Goal: Task Accomplishment & Management: Use online tool/utility

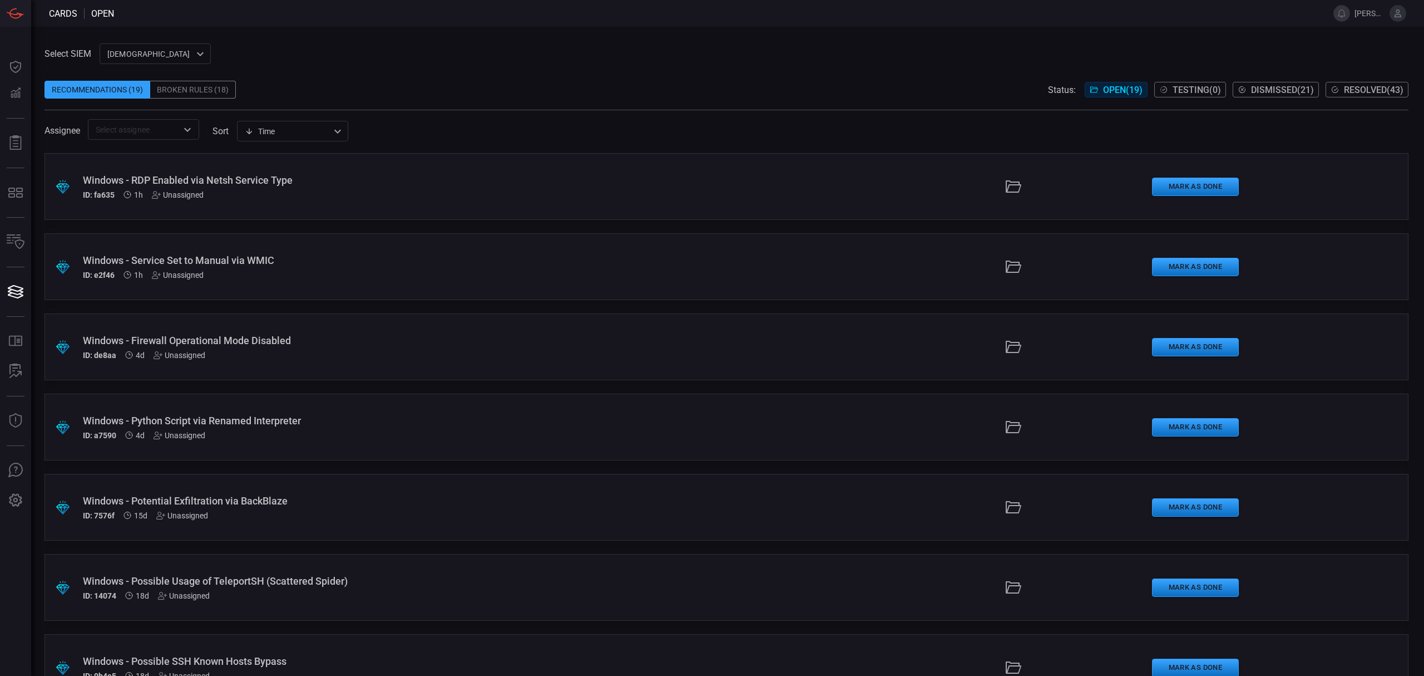
click at [381, 50] on div "Select SIEM cardinalops 8a85017a-fd64-46c8-87bb-16e3004a458b ​ Recommendations …" at bounding box center [727, 91] width 1364 height 96
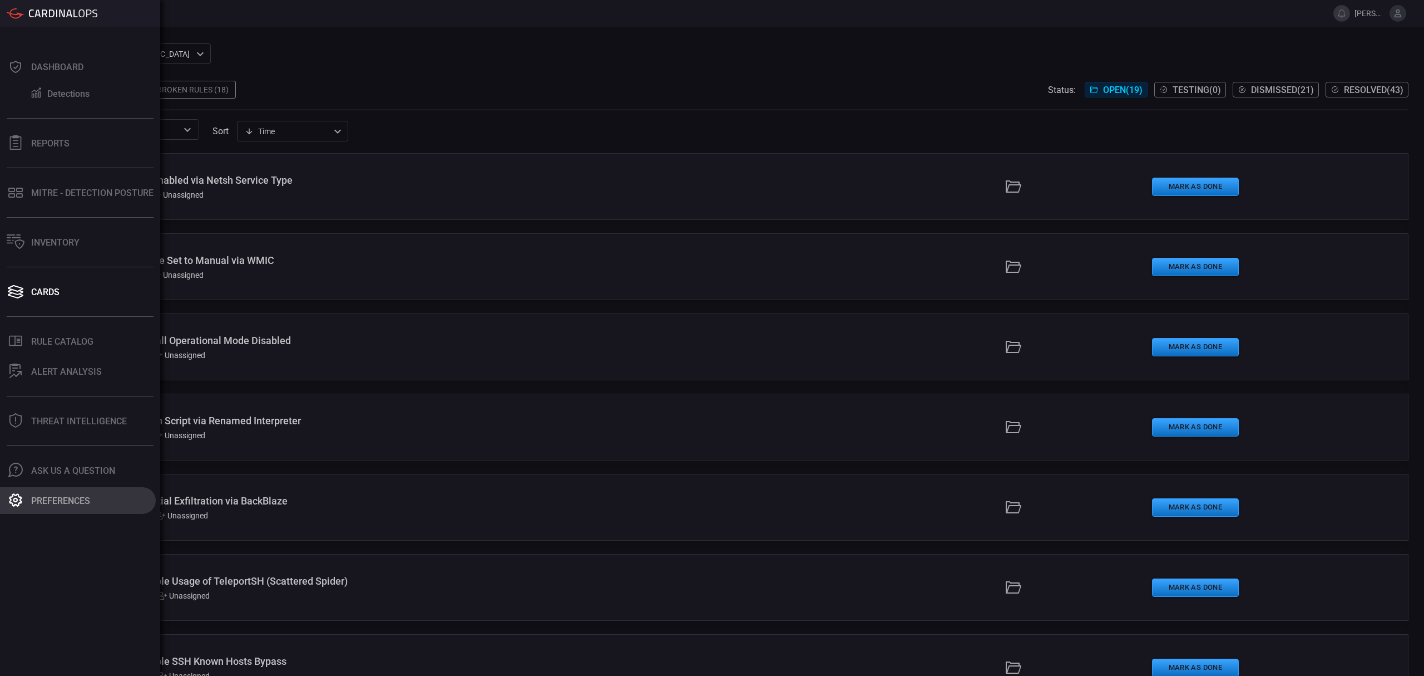
click at [59, 500] on div "Preferences" at bounding box center [60, 500] width 59 height 11
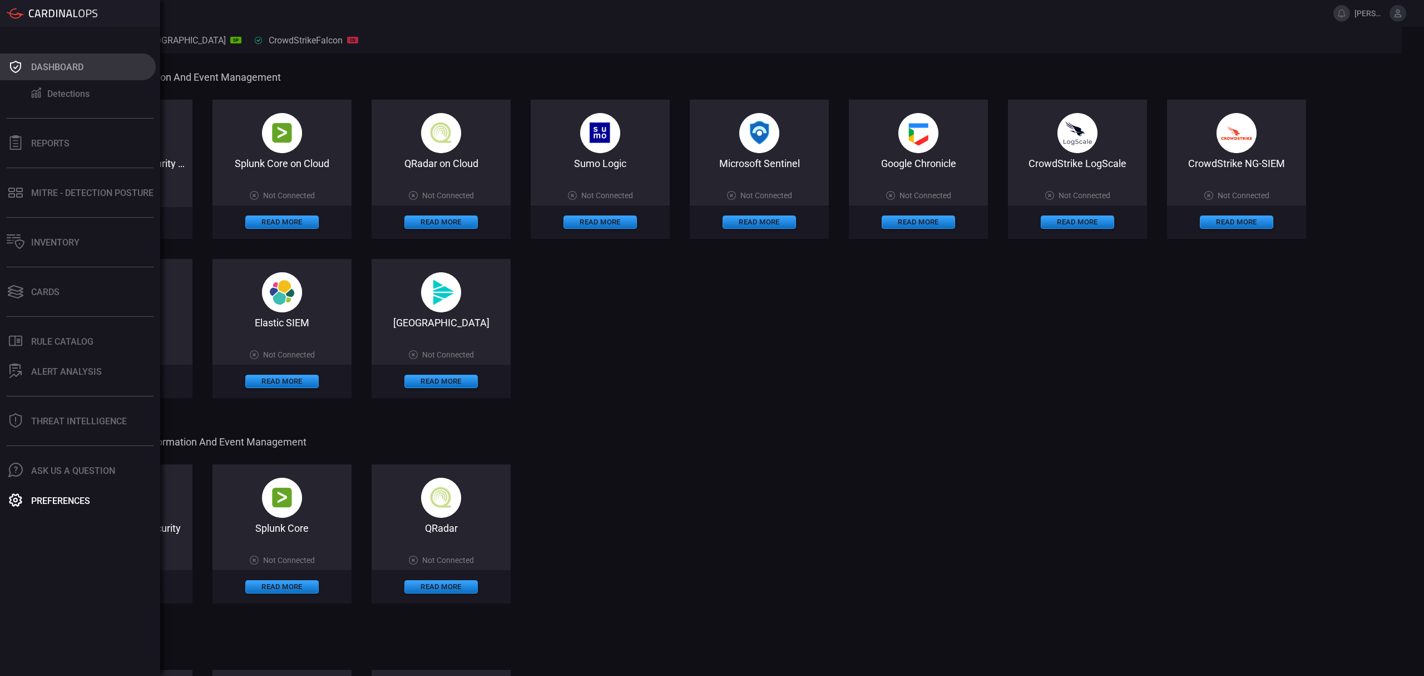
click at [54, 63] on div "Dashboard" at bounding box center [57, 67] width 52 height 11
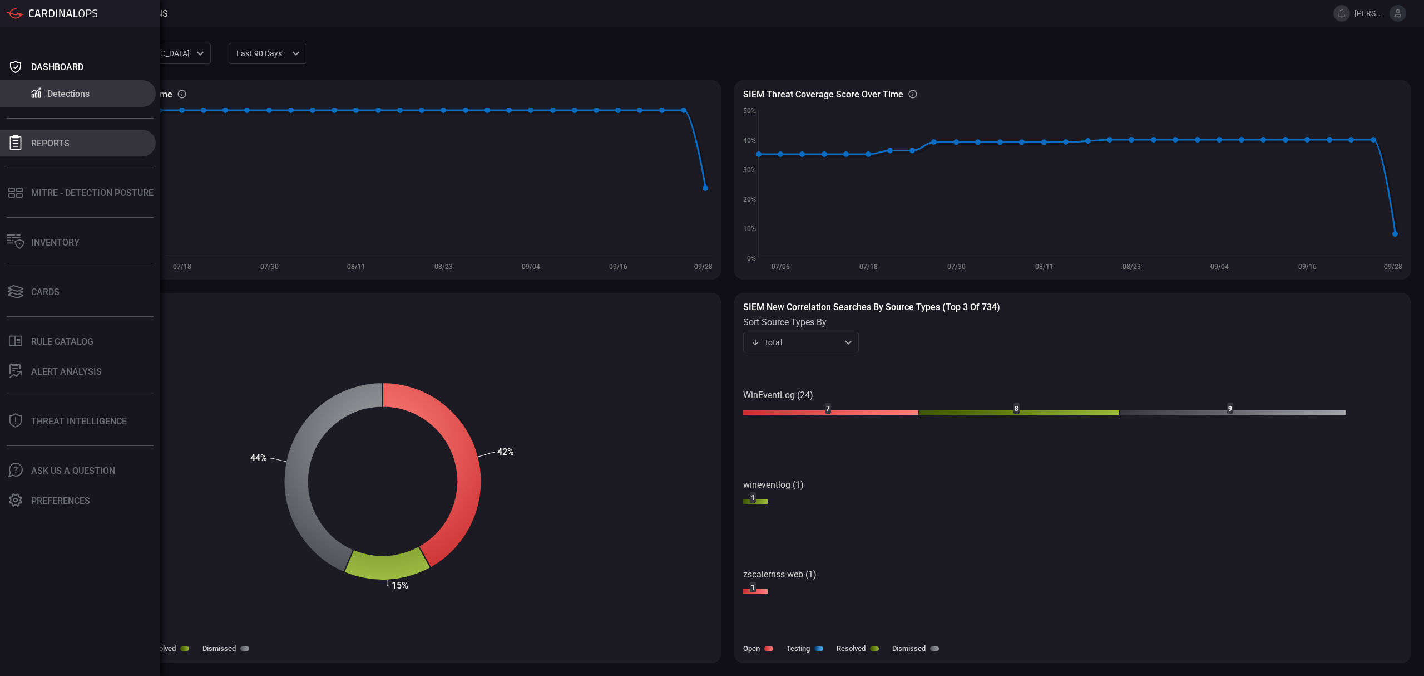
click at [73, 145] on button "Reports" at bounding box center [78, 143] width 156 height 27
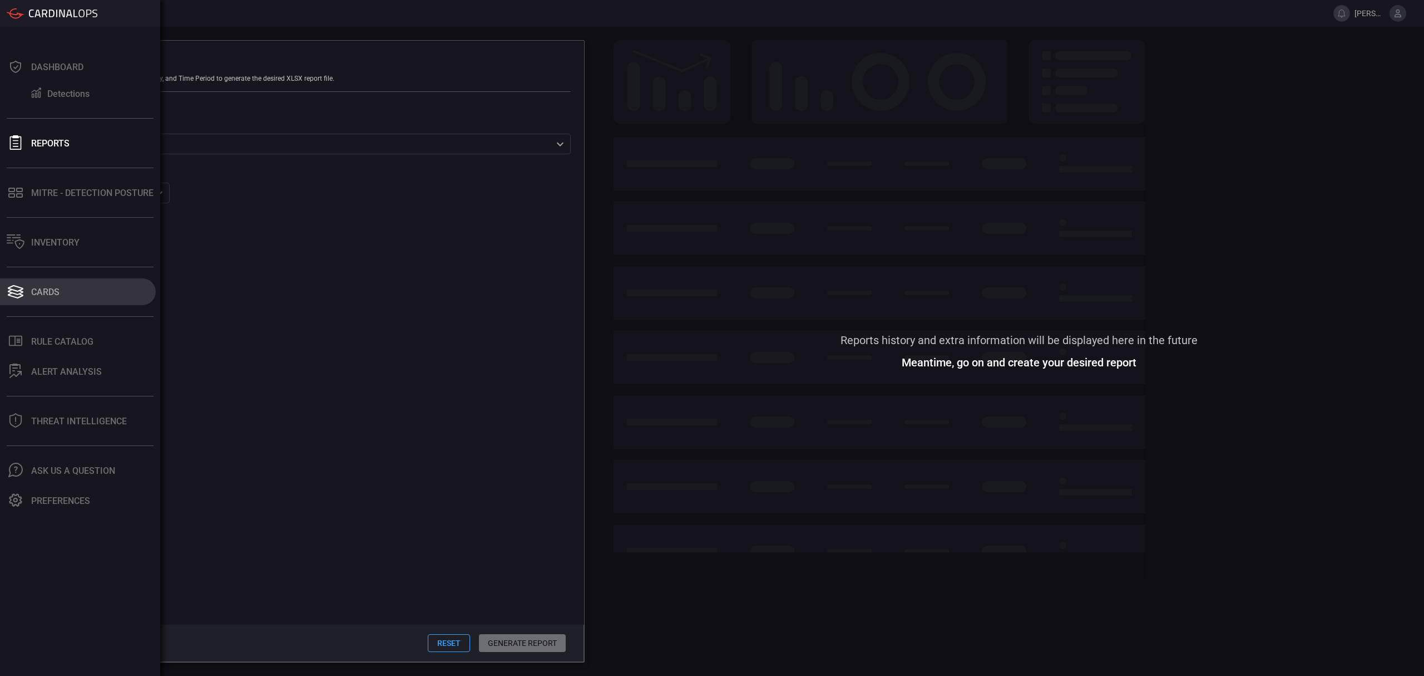
click at [60, 287] on button "Cards" at bounding box center [78, 291] width 156 height 27
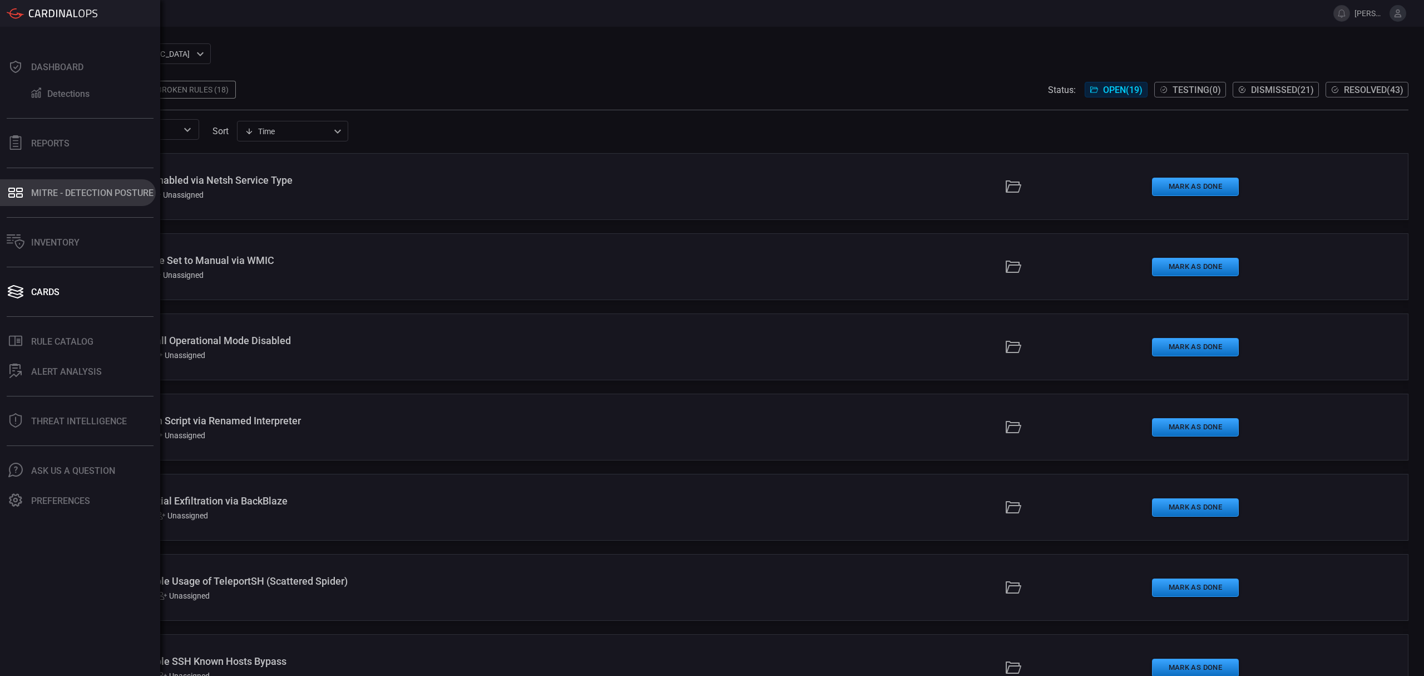
click at [41, 195] on div "MITRE - Detection Posture" at bounding box center [92, 193] width 122 height 11
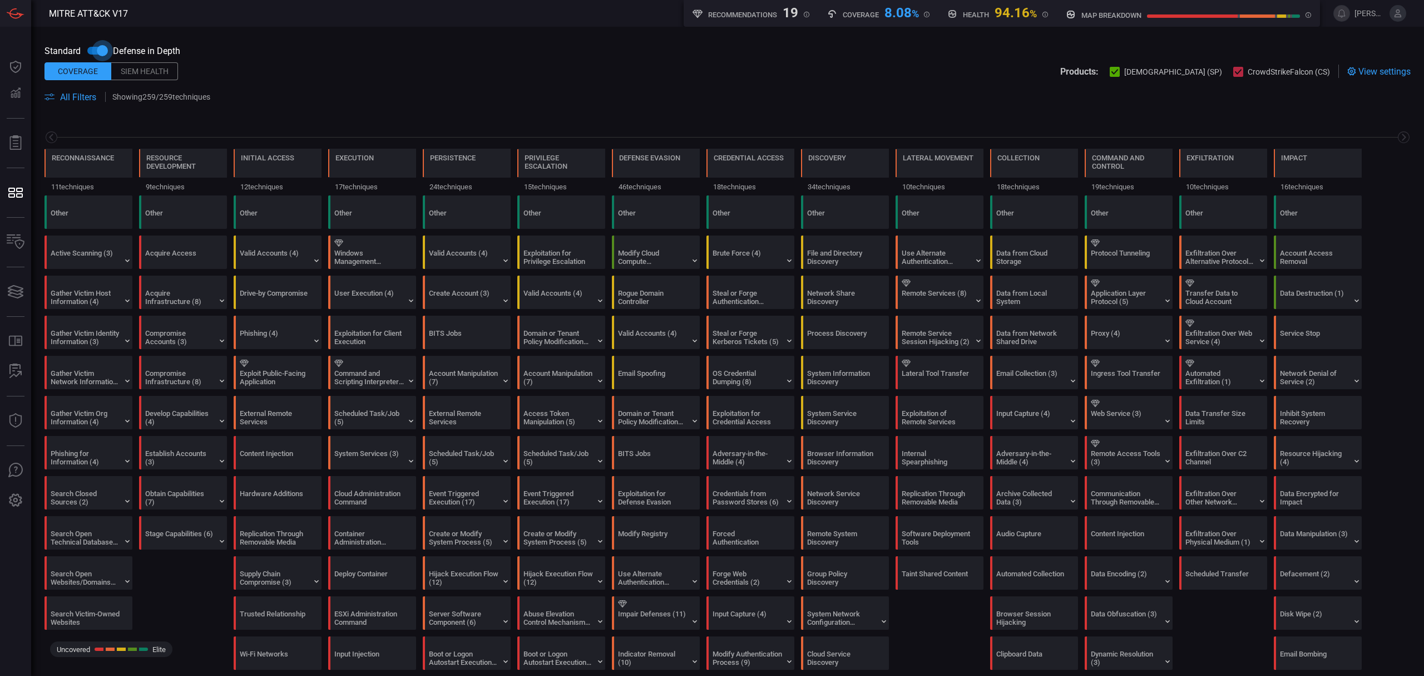
click at [94, 51] on input "checkbox" at bounding box center [102, 50] width 63 height 21
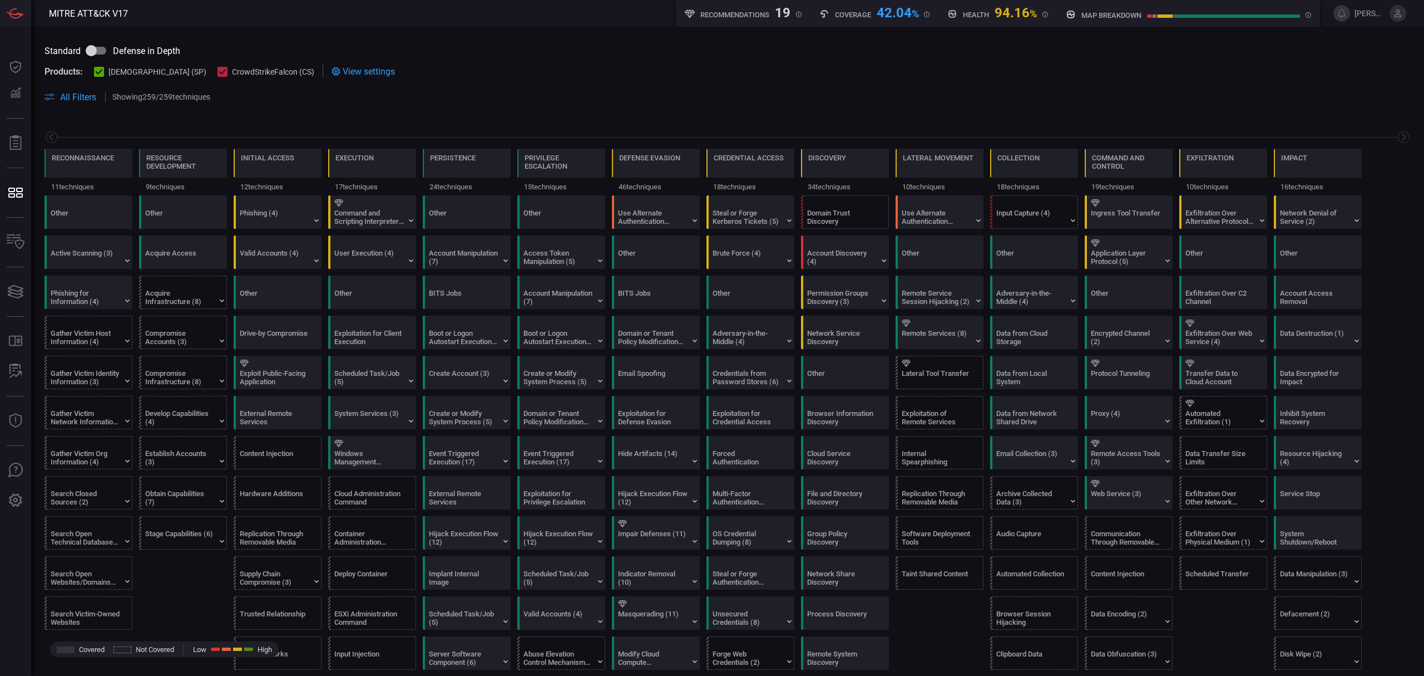
click at [343, 73] on span "View settings" at bounding box center [369, 71] width 52 height 11
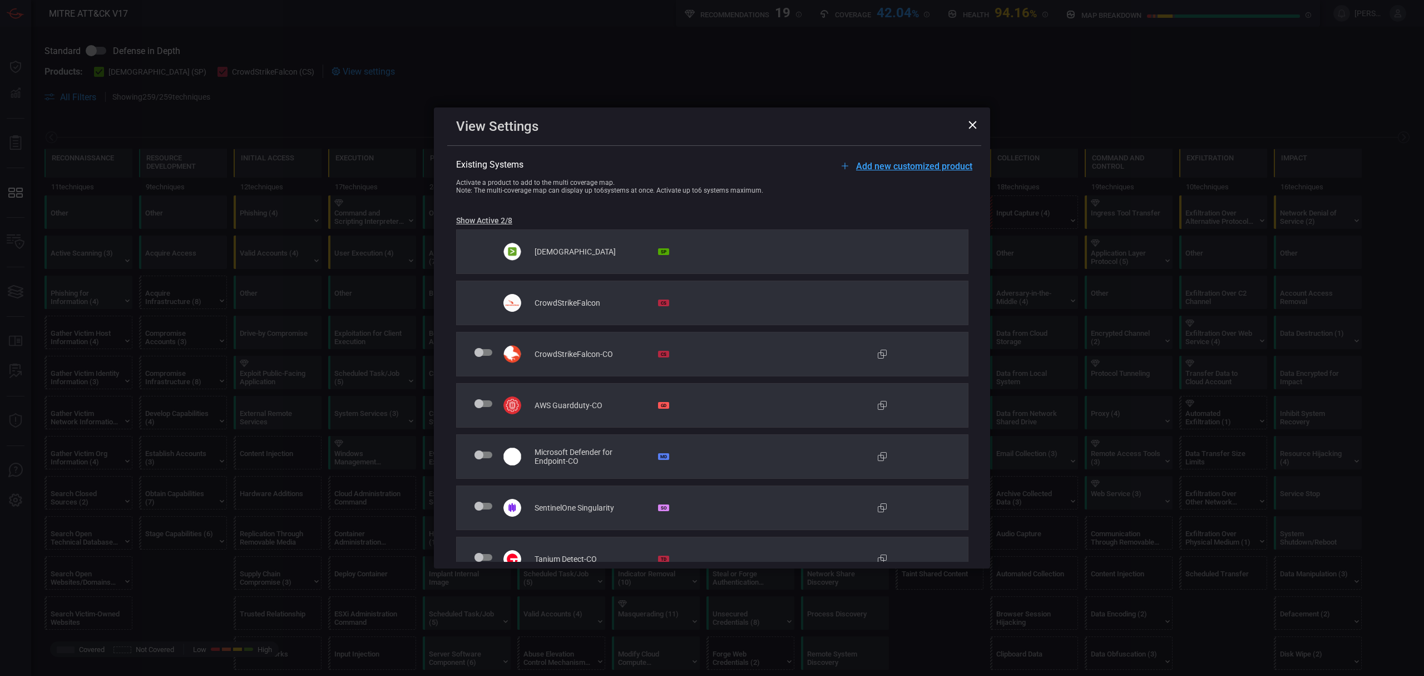
click at [898, 168] on span "Add new customized product" at bounding box center [914, 166] width 116 height 11
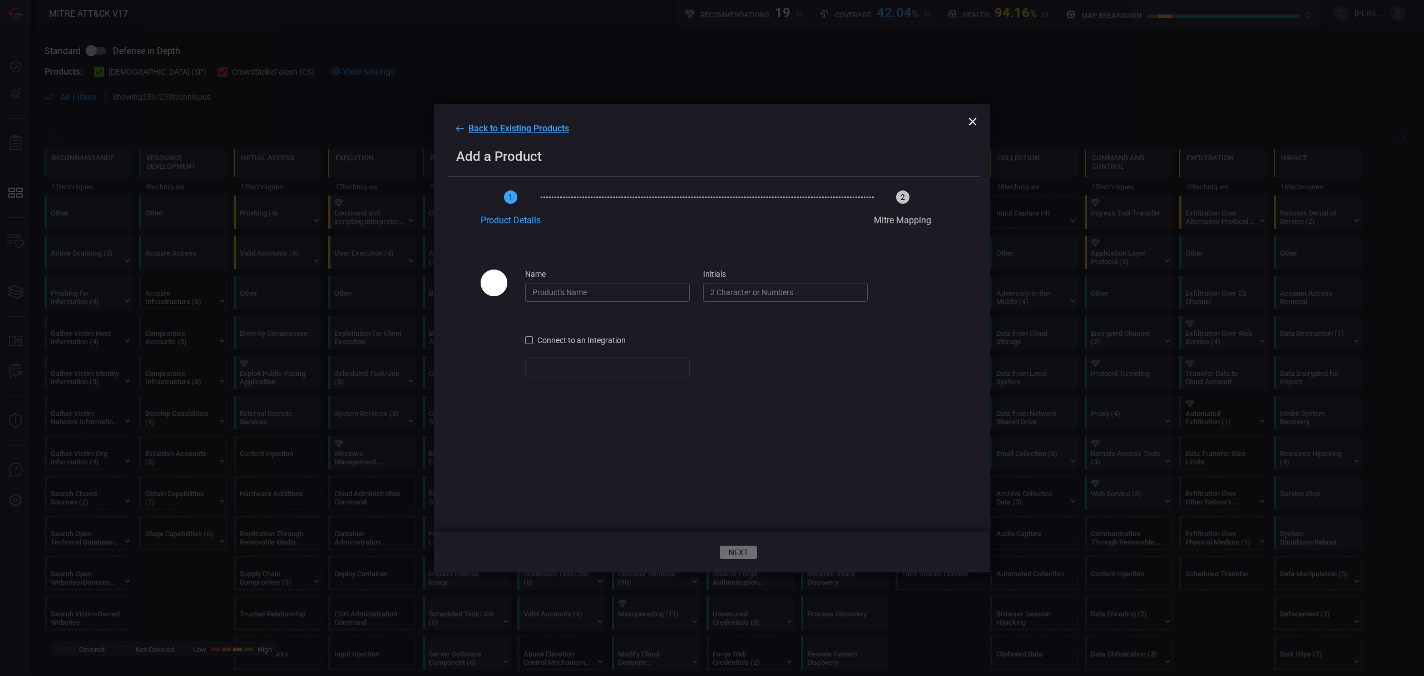
click at [583, 290] on input "name" at bounding box center [607, 292] width 165 height 19
click at [742, 302] on input "initials" at bounding box center [785, 292] width 165 height 19
click at [527, 344] on div at bounding box center [529, 340] width 8 height 8
click at [677, 376] on div "​ ​" at bounding box center [607, 367] width 165 height 21
click at [677, 379] on div at bounding box center [712, 338] width 1424 height 676
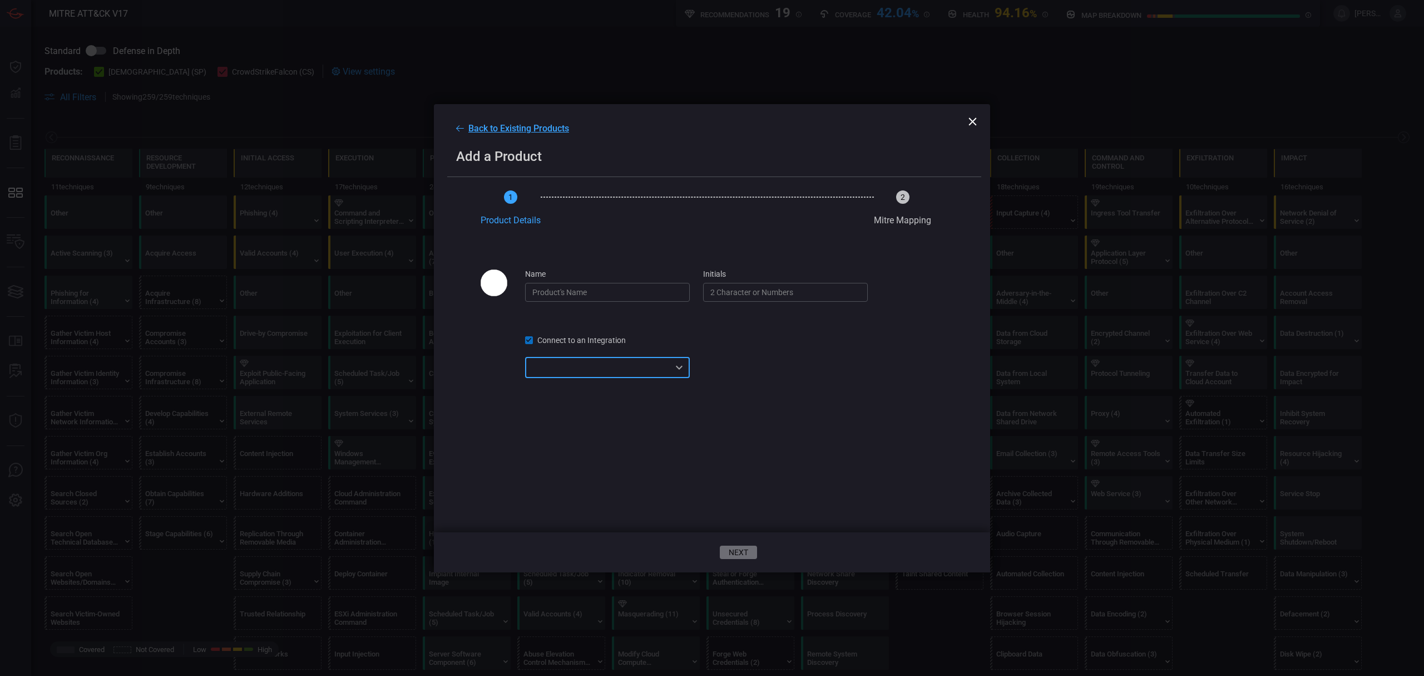
click at [530, 343] on icon at bounding box center [529, 340] width 6 height 6
click at [722, 297] on input "initials" at bounding box center [785, 292] width 165 height 19
click at [594, 297] on input "name" at bounding box center [607, 292] width 165 height 19
click at [573, 344] on span "Connect to an Integration" at bounding box center [582, 340] width 88 height 9
click at [677, 378] on div "​ ​" at bounding box center [607, 367] width 165 height 21
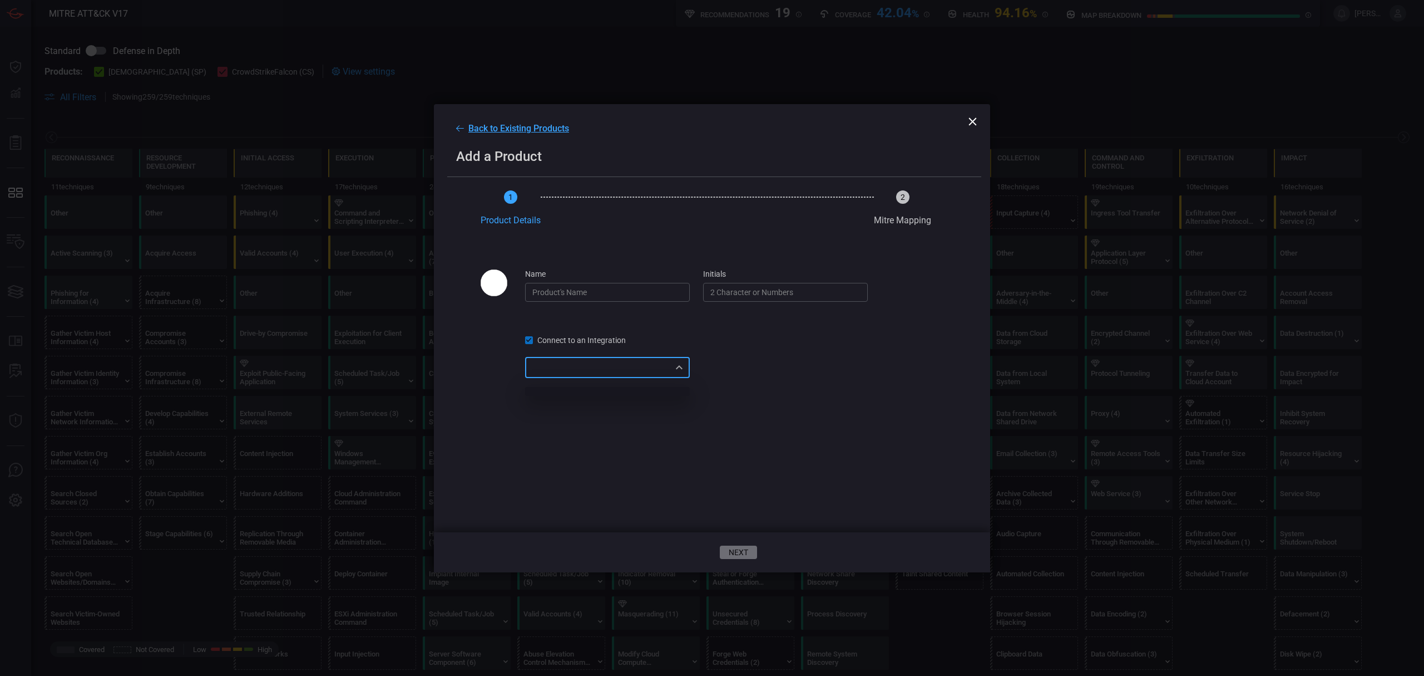
click at [970, 123] on div at bounding box center [712, 338] width 1424 height 676
click at [973, 119] on icon at bounding box center [973, 121] width 8 height 8
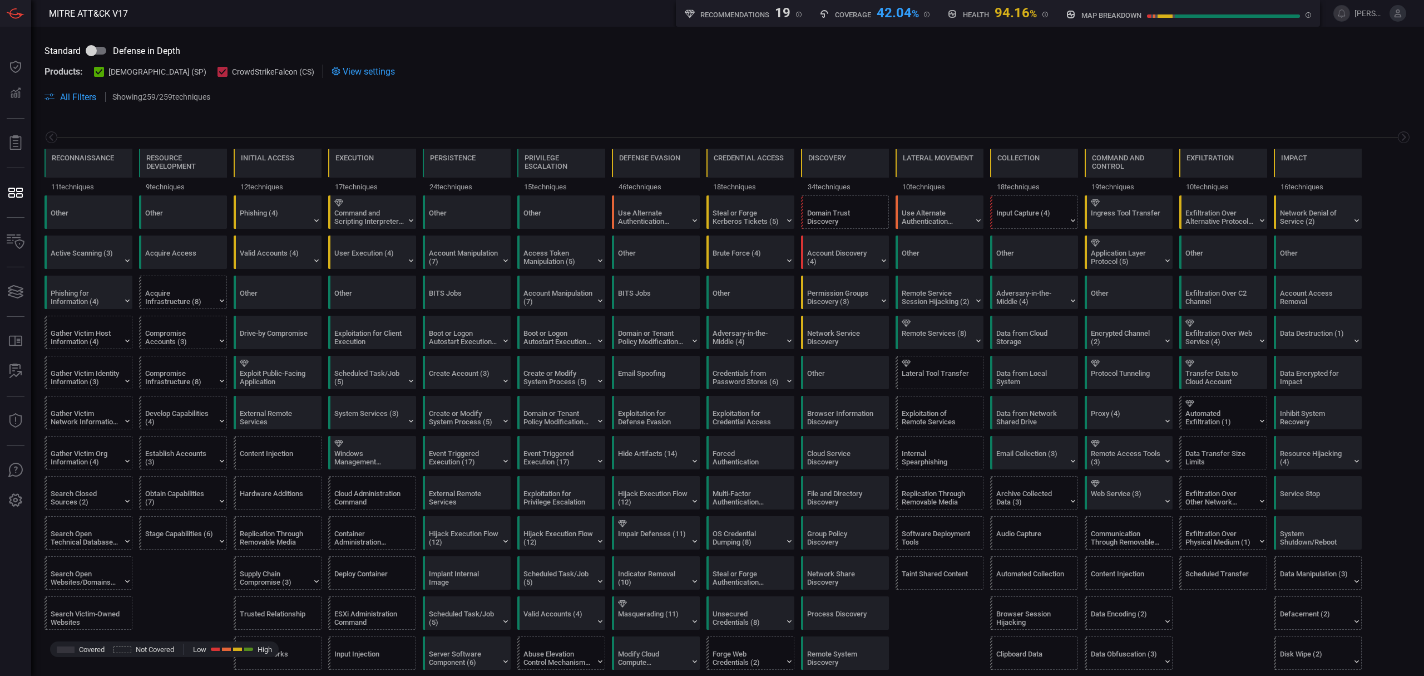
click at [343, 70] on span "View settings" at bounding box center [369, 71] width 52 height 11
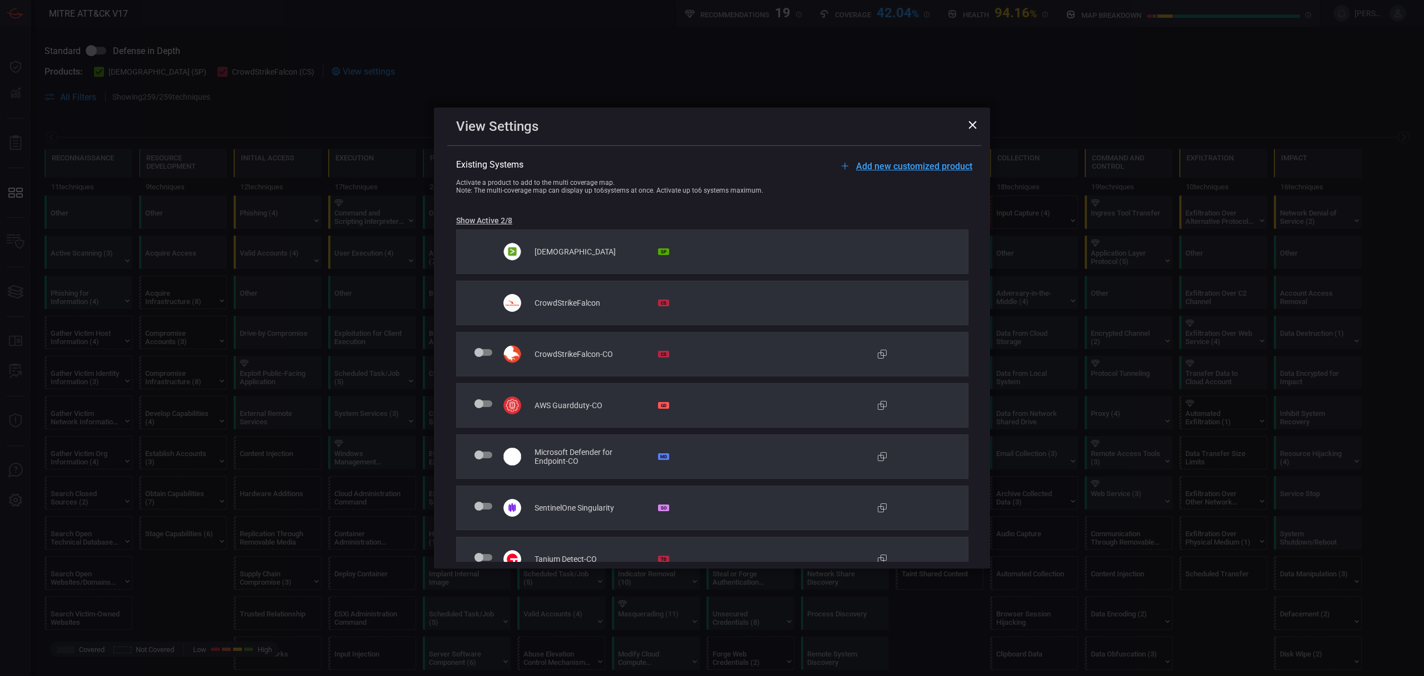
click at [970, 125] on icon at bounding box center [973, 125] width 8 height 8
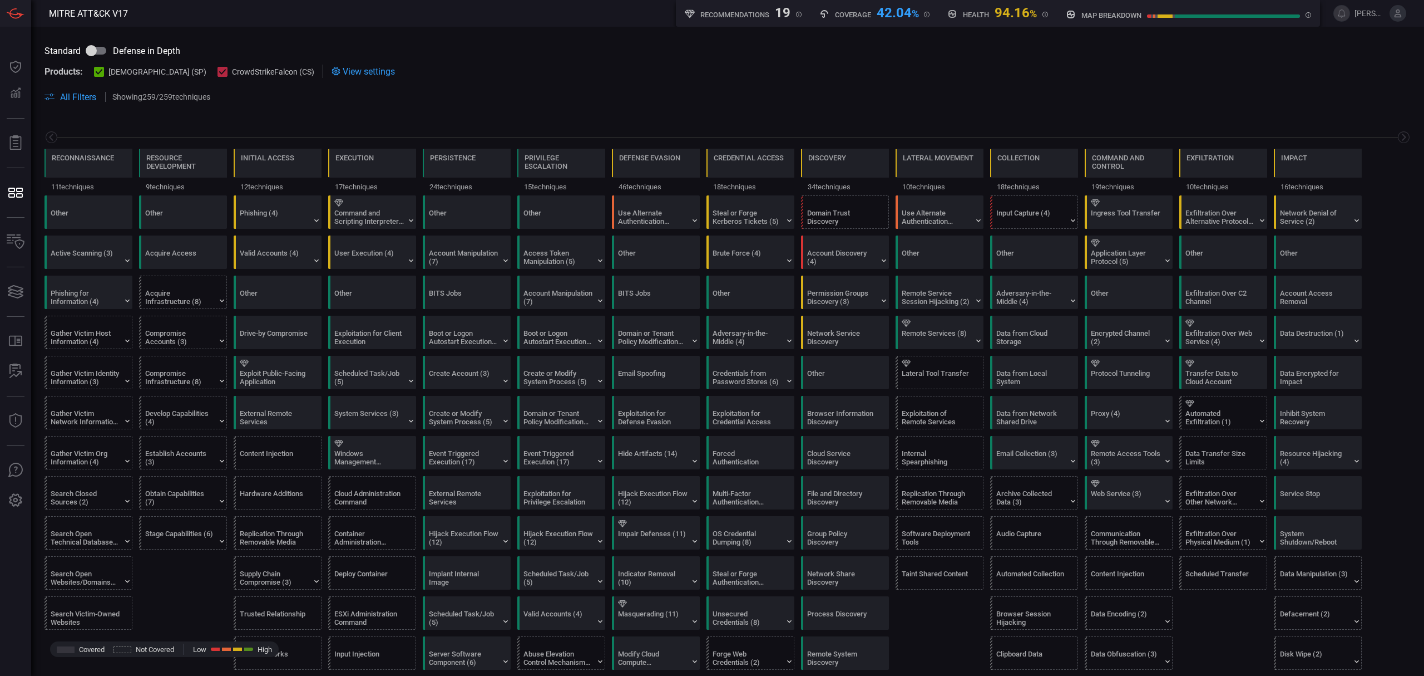
click at [346, 74] on span "View settings" at bounding box center [369, 71] width 52 height 11
